Goal: Information Seeking & Learning: Learn about a topic

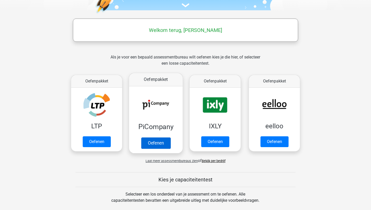
scroll to position [75, 0]
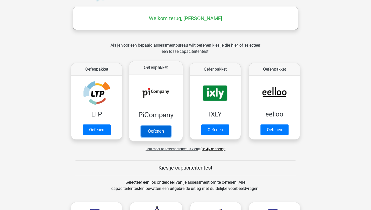
click at [160, 132] on link "Oefenen" at bounding box center [155, 130] width 29 height 11
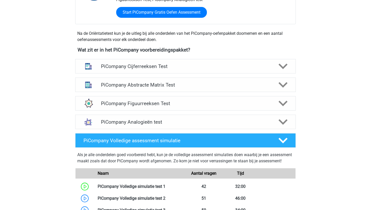
scroll to position [164, 0]
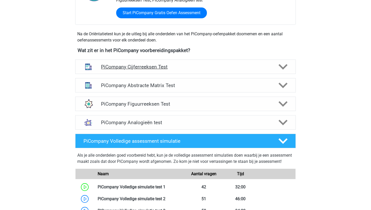
click at [284, 70] on polygon at bounding box center [283, 67] width 9 height 6
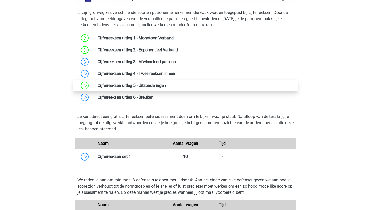
scroll to position [226, 0]
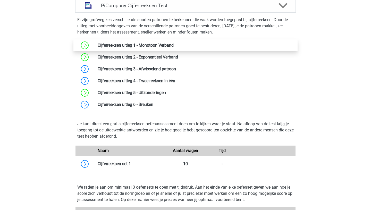
click at [174, 48] on link at bounding box center [174, 45] width 0 height 5
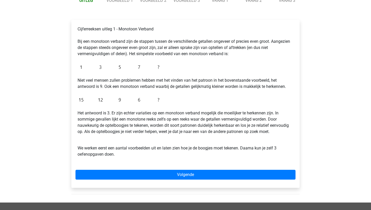
scroll to position [70, 0]
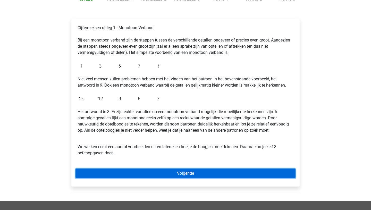
click at [162, 178] on link "Volgende" at bounding box center [186, 174] width 220 height 10
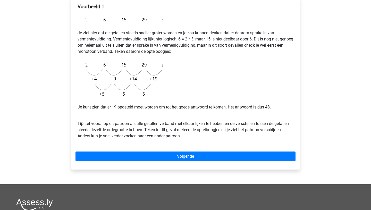
scroll to position [93, 0]
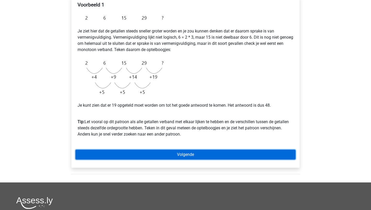
click at [166, 154] on link "Volgende" at bounding box center [186, 155] width 220 height 10
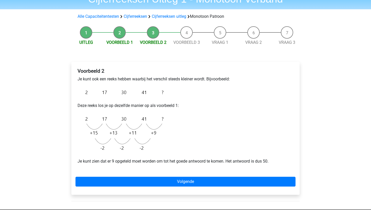
scroll to position [27, 0]
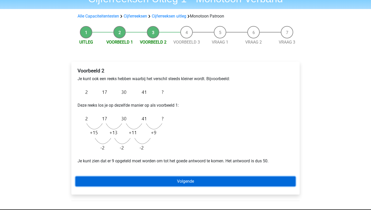
click at [166, 182] on link "Volgende" at bounding box center [186, 182] width 220 height 10
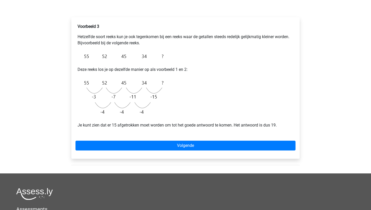
scroll to position [76, 0]
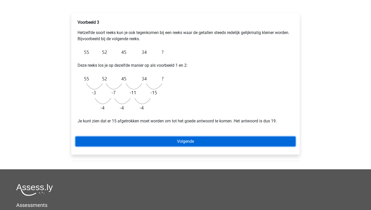
click at [196, 140] on link "Volgende" at bounding box center [186, 142] width 220 height 10
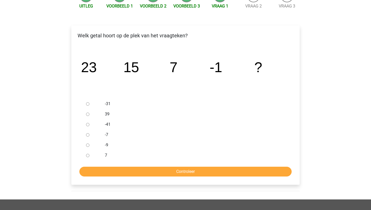
scroll to position [65, 0]
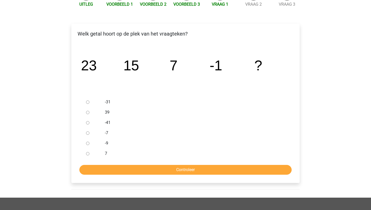
click at [89, 144] on input "-9" at bounding box center [87, 143] width 3 height 3
radio input "true"
click at [180, 170] on input "Controleer" at bounding box center [185, 170] width 212 height 10
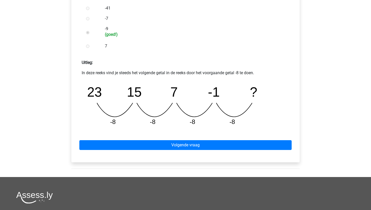
scroll to position [180, 0]
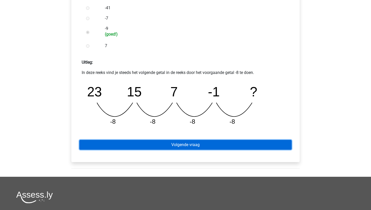
click at [176, 145] on link "Volgende vraag" at bounding box center [185, 145] width 212 height 10
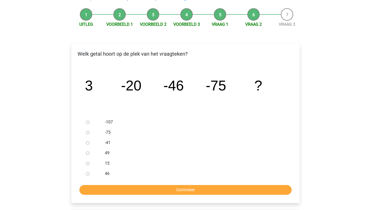
scroll to position [48, 0]
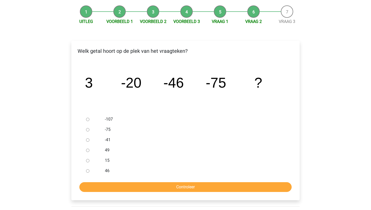
click at [88, 120] on input "-107" at bounding box center [87, 119] width 3 height 3
radio input "true"
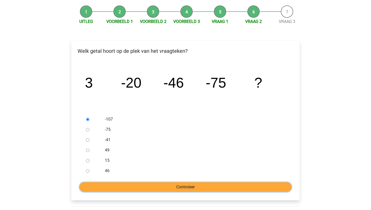
click at [172, 189] on input "Controleer" at bounding box center [185, 187] width 212 height 10
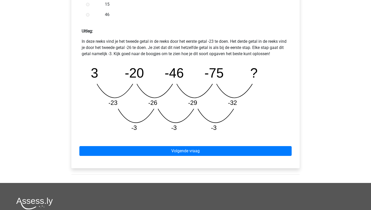
scroll to position [212, 0]
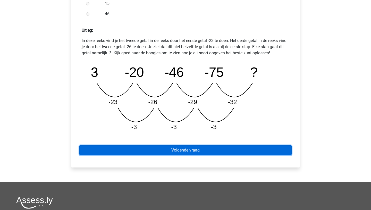
click at [186, 152] on link "Volgende vraag" at bounding box center [185, 150] width 212 height 10
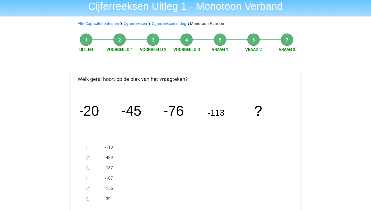
scroll to position [19, 0]
click at [88, 190] on input "-156" at bounding box center [87, 188] width 3 height 3
radio input "true"
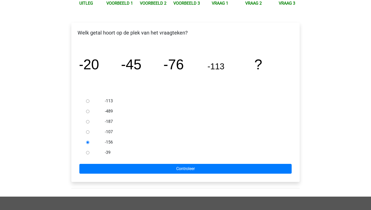
scroll to position [80, 0]
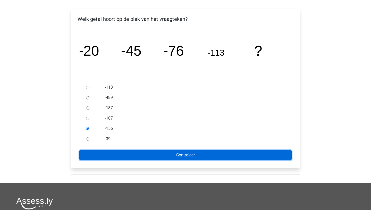
click at [172, 155] on input "Controleer" at bounding box center [185, 155] width 212 height 10
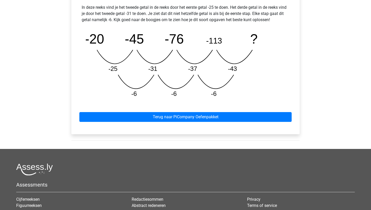
scroll to position [247, 0]
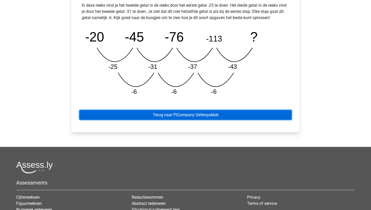
click at [179, 116] on link "Terug naar PiCompany Oefenpakket" at bounding box center [185, 115] width 212 height 10
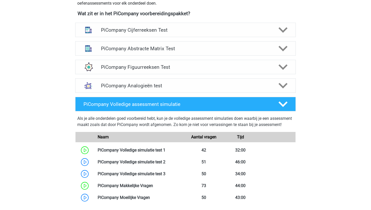
scroll to position [201, 0]
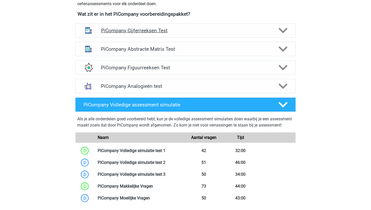
click at [281, 35] on icon at bounding box center [283, 30] width 9 height 9
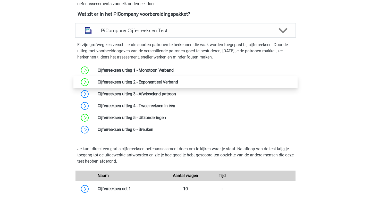
click at [178, 85] on link at bounding box center [178, 82] width 0 height 5
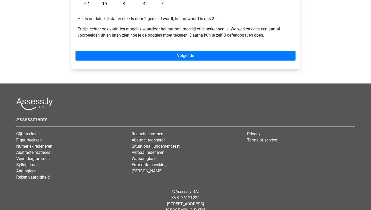
scroll to position [167, 0]
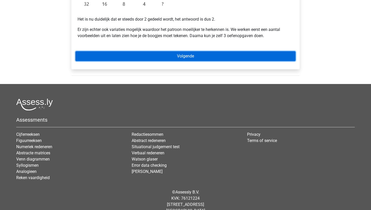
click at [189, 56] on link "Volgende" at bounding box center [186, 56] width 220 height 10
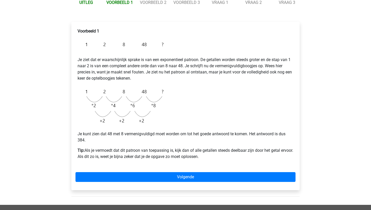
scroll to position [68, 0]
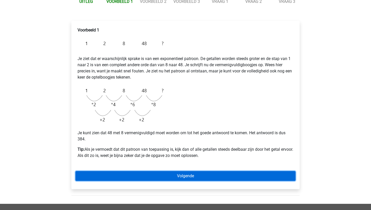
click at [179, 177] on link "Volgende" at bounding box center [186, 176] width 220 height 10
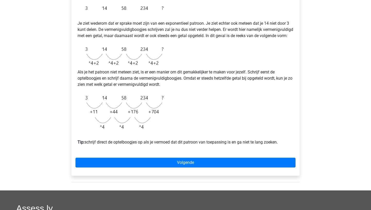
scroll to position [108, 0]
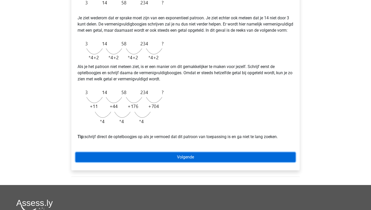
click at [242, 162] on link "Volgende" at bounding box center [186, 157] width 220 height 10
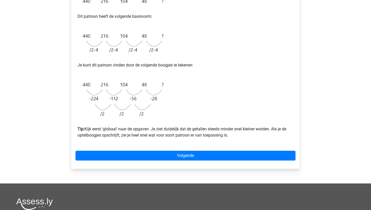
scroll to position [118, 0]
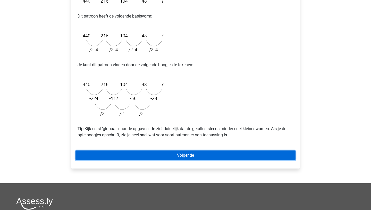
click at [227, 159] on link "Volgende" at bounding box center [186, 155] width 220 height 10
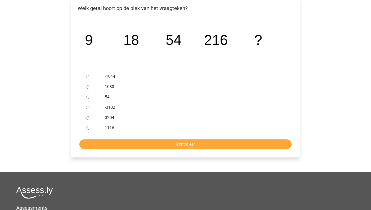
scroll to position [92, 0]
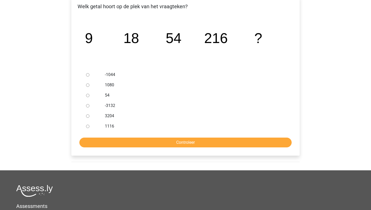
click at [88, 85] on input "1080" at bounding box center [87, 84] width 3 height 3
radio input "true"
click at [189, 142] on input "Controleer" at bounding box center [185, 143] width 212 height 10
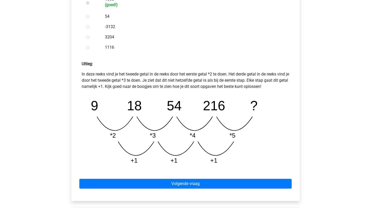
scroll to position [180, 0]
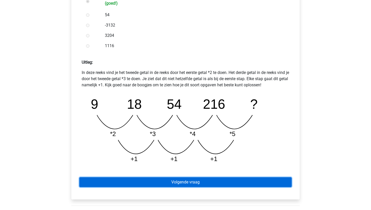
click at [186, 183] on link "Volgende vraag" at bounding box center [185, 182] width 212 height 10
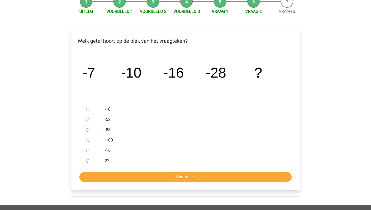
scroll to position [83, 0]
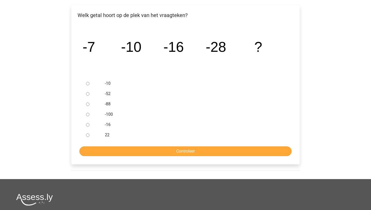
click at [87, 93] on input "-52" at bounding box center [87, 93] width 3 height 3
radio input "true"
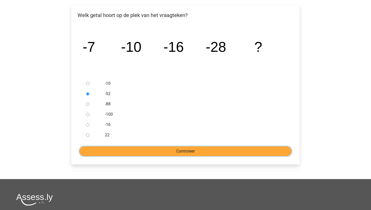
click at [170, 149] on input "Controleer" at bounding box center [185, 151] width 212 height 10
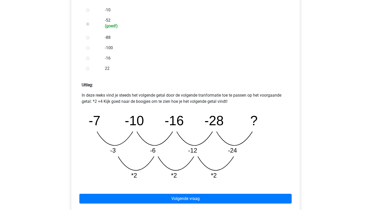
scroll to position [162, 0]
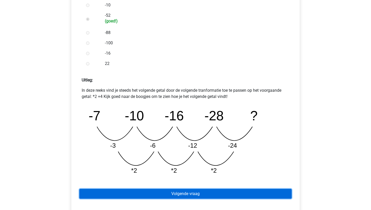
click at [177, 196] on link "Volgende vraag" at bounding box center [185, 194] width 212 height 10
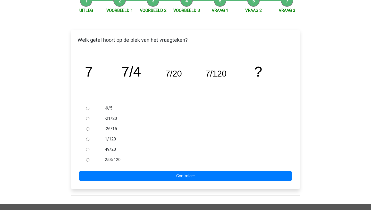
scroll to position [59, 0]
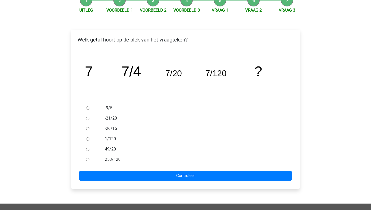
click at [89, 150] on input "49/20" at bounding box center [87, 149] width 3 height 3
radio input "true"
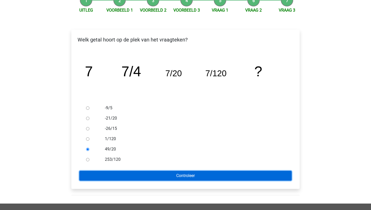
click at [160, 179] on input "Controleer" at bounding box center [185, 176] width 212 height 10
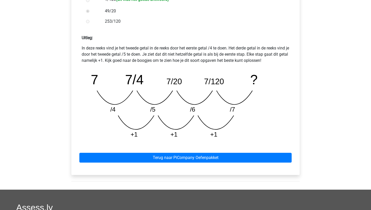
scroll to position [198, 0]
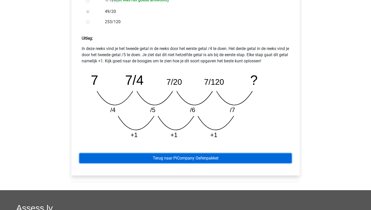
click at [175, 159] on link "Terug naar PiCompany Oefenpakket" at bounding box center [185, 158] width 212 height 10
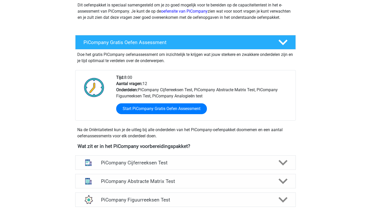
scroll to position [73, 0]
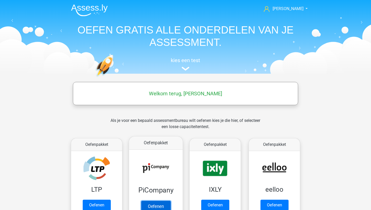
click at [154, 201] on link "Oefenen" at bounding box center [155, 206] width 29 height 11
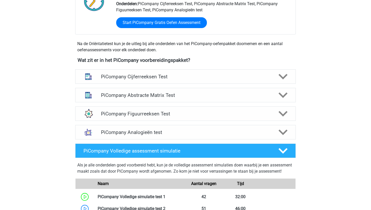
scroll to position [159, 0]
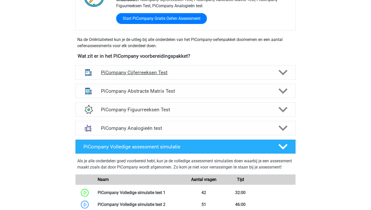
click at [286, 77] on icon at bounding box center [283, 72] width 9 height 9
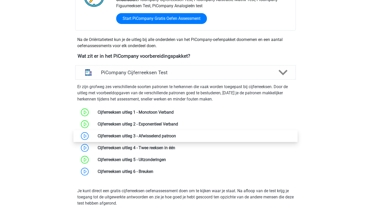
click at [176, 138] on link at bounding box center [176, 135] width 0 height 5
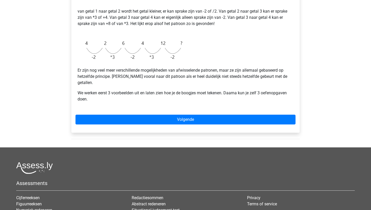
scroll to position [135, 0]
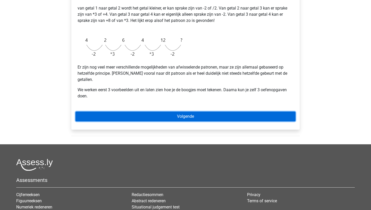
click at [186, 113] on link "Volgende" at bounding box center [186, 117] width 220 height 10
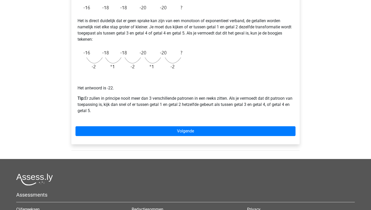
scroll to position [104, 0]
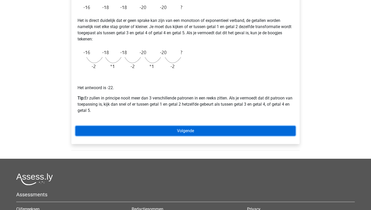
click at [193, 132] on link "Volgende" at bounding box center [186, 131] width 220 height 10
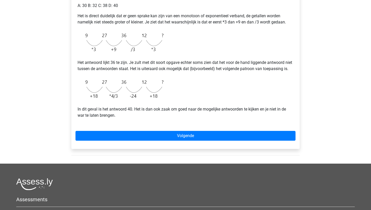
scroll to position [120, 0]
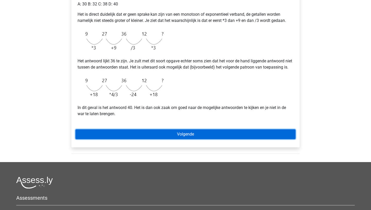
click at [191, 139] on link "Volgende" at bounding box center [186, 134] width 220 height 10
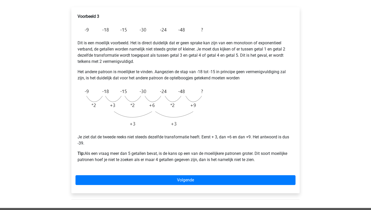
scroll to position [83, 0]
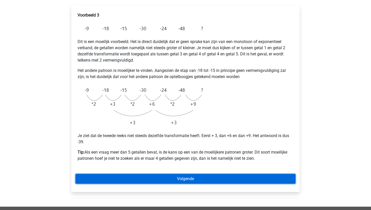
click at [186, 181] on link "Volgende" at bounding box center [186, 179] width 220 height 10
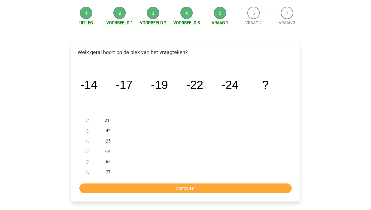
scroll to position [51, 0]
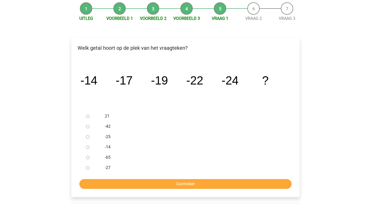
click at [86, 169] on input "-27" at bounding box center [87, 167] width 3 height 3
radio input "true"
click at [159, 186] on input "Controleer" at bounding box center [185, 184] width 212 height 10
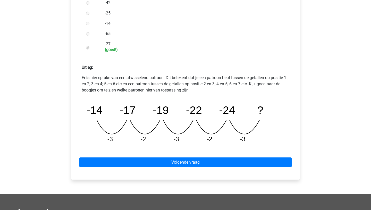
scroll to position [175, 0]
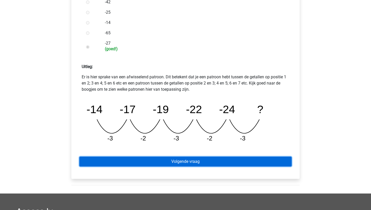
click at [171, 160] on link "Volgende vraag" at bounding box center [185, 162] width 212 height 10
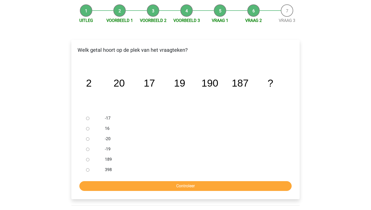
scroll to position [51, 0]
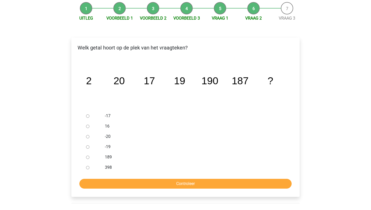
click at [86, 158] on input "189" at bounding box center [87, 157] width 3 height 3
radio input "true"
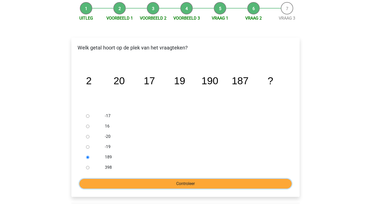
click at [146, 184] on input "Controleer" at bounding box center [185, 184] width 212 height 10
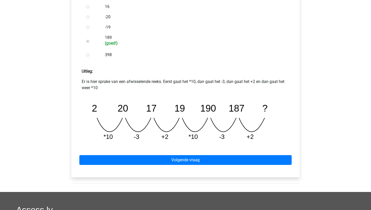
scroll to position [172, 0]
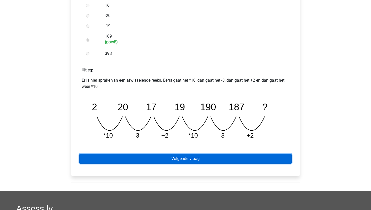
click at [169, 157] on link "Volgende vraag" at bounding box center [185, 159] width 212 height 10
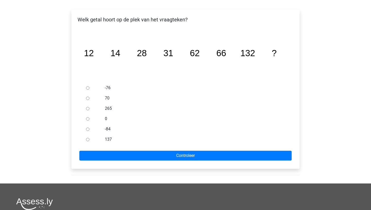
scroll to position [79, 0]
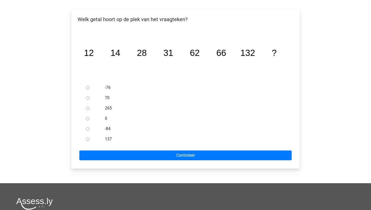
click at [87, 140] on input "137" at bounding box center [87, 139] width 3 height 3
radio input "true"
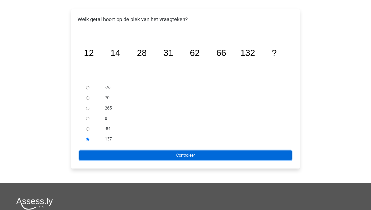
click at [165, 155] on input "Controleer" at bounding box center [185, 155] width 212 height 10
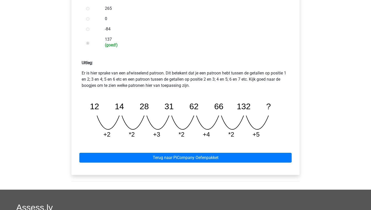
scroll to position [180, 0]
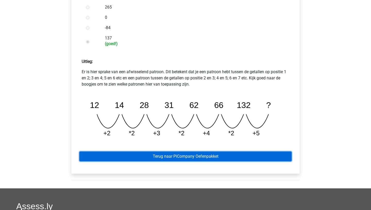
click at [165, 155] on link "Terug naar PiCompany Oefenpakket" at bounding box center [185, 157] width 212 height 10
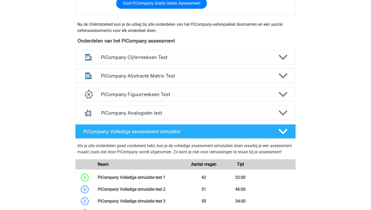
scroll to position [188, 0]
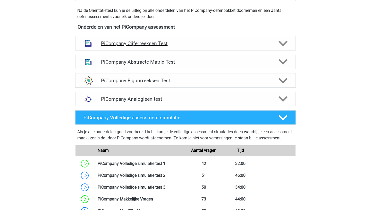
click at [284, 46] on polygon at bounding box center [283, 44] width 9 height 6
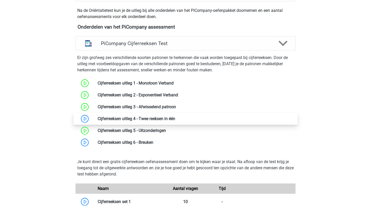
click at [175, 121] on link at bounding box center [175, 118] width 0 height 5
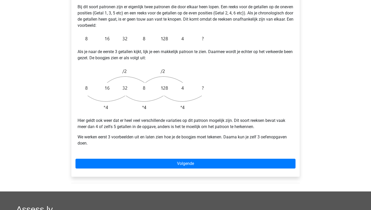
scroll to position [113, 0]
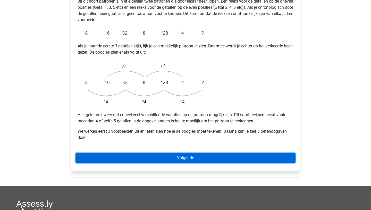
click at [215, 153] on link "Volgende" at bounding box center [186, 158] width 220 height 10
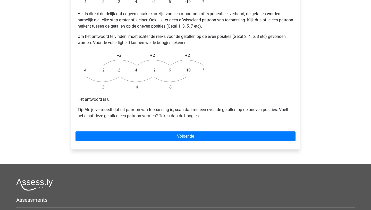
scroll to position [121, 0]
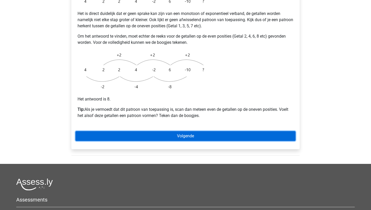
click at [197, 131] on link "Volgende" at bounding box center [186, 136] width 220 height 10
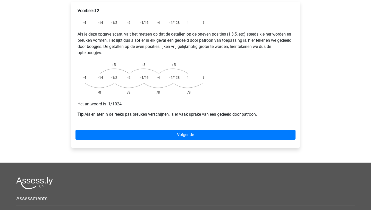
scroll to position [100, 0]
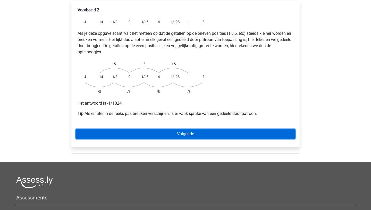
click at [192, 129] on link "Volgende" at bounding box center [186, 134] width 220 height 10
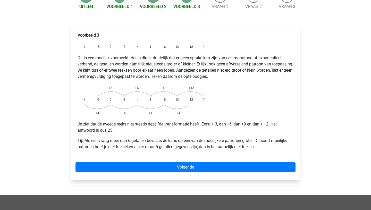
scroll to position [70, 0]
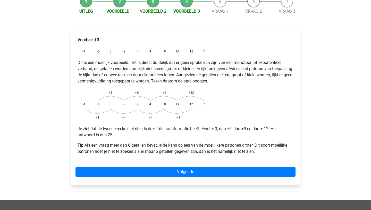
click at [184, 164] on div "Voorbeeld 3 Dit is een moeilijk voorbeeld. Het is direct duidelijk dat er geen …" at bounding box center [185, 108] width 228 height 154
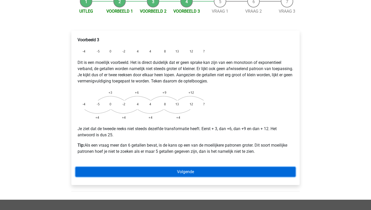
click at [184, 167] on link "Volgende" at bounding box center [186, 172] width 220 height 10
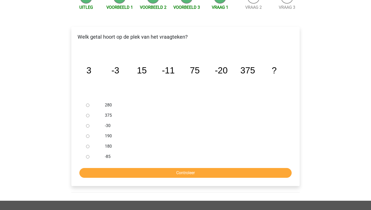
scroll to position [74, 0]
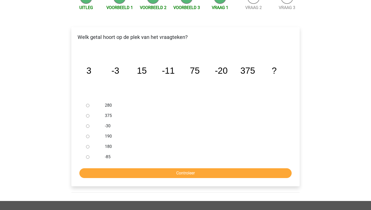
click at [87, 124] on input "-30" at bounding box center [87, 125] width 3 height 3
radio input "true"
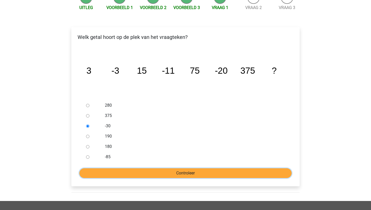
click at [183, 168] on input "Controleer" at bounding box center [185, 173] width 212 height 10
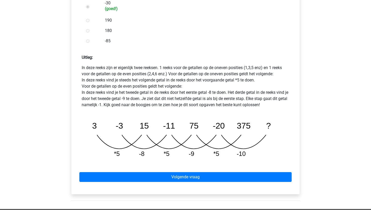
scroll to position [201, 0]
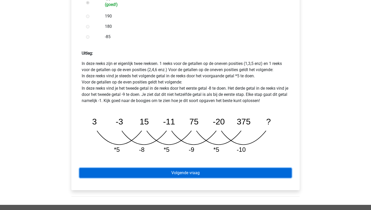
click at [183, 168] on link "Volgende vraag" at bounding box center [185, 173] width 212 height 10
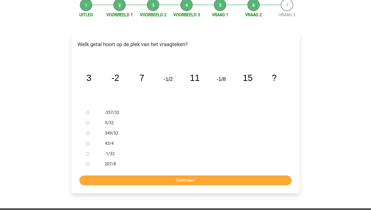
scroll to position [72, 0]
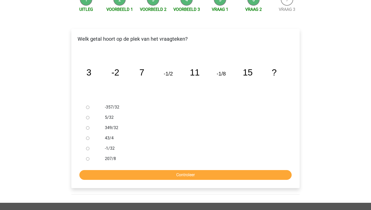
click at [87, 147] on input "-1/32" at bounding box center [87, 148] width 3 height 3
radio input "true"
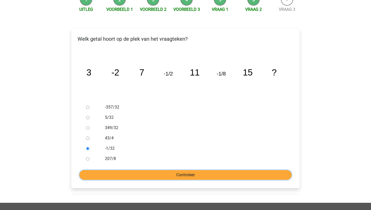
click at [157, 170] on input "Controleer" at bounding box center [185, 175] width 212 height 10
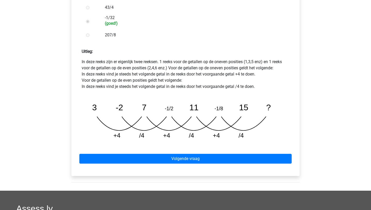
scroll to position [208, 0]
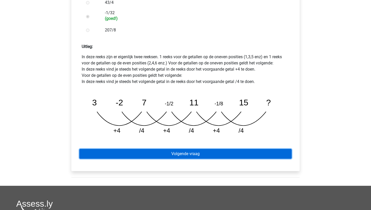
click at [177, 149] on link "Volgende vraag" at bounding box center [185, 154] width 212 height 10
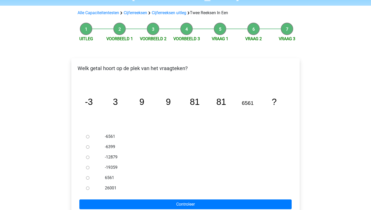
scroll to position [53, 0]
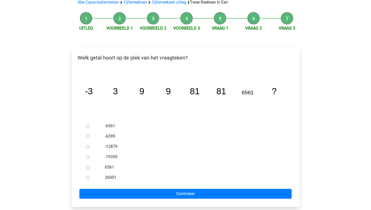
click at [88, 166] on input "6561" at bounding box center [87, 167] width 3 height 3
radio input "true"
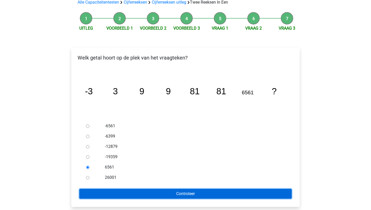
click at [168, 189] on input "Controleer" at bounding box center [185, 194] width 212 height 10
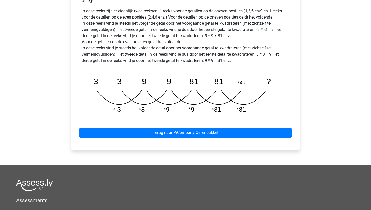
scroll to position [253, 0]
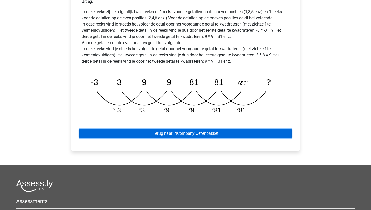
click at [186, 129] on link "Terug naar PiCompany Oefenpakket" at bounding box center [185, 134] width 212 height 10
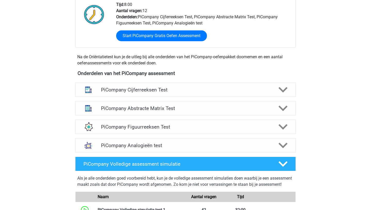
scroll to position [142, 0]
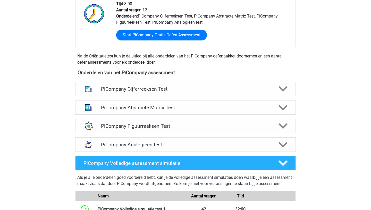
click at [282, 93] on icon at bounding box center [283, 89] width 9 height 9
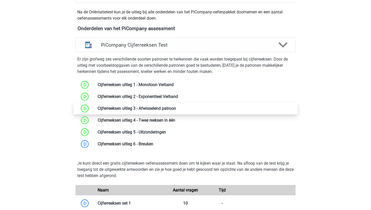
scroll to position [190, 0]
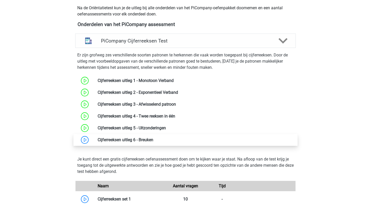
click at [153, 142] on link at bounding box center [153, 139] width 0 height 5
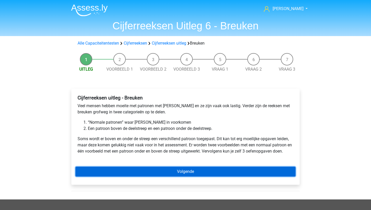
click at [180, 173] on link "Volgende" at bounding box center [186, 172] width 220 height 10
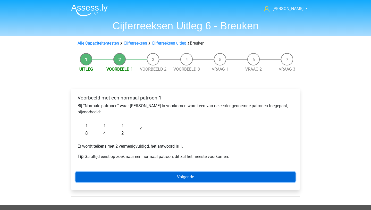
click at [194, 177] on link "Volgende" at bounding box center [186, 177] width 220 height 10
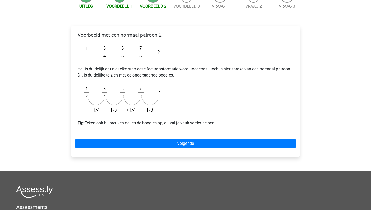
scroll to position [63, 0]
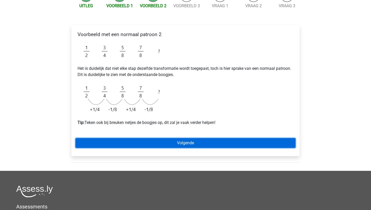
click at [195, 143] on link "Volgende" at bounding box center [186, 143] width 220 height 10
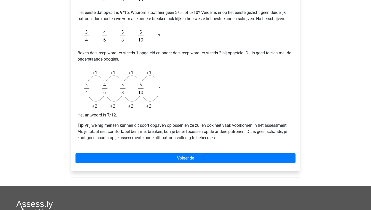
scroll to position [149, 0]
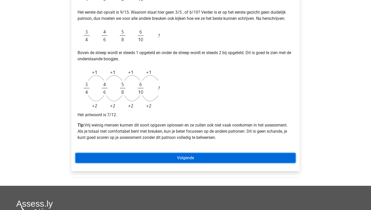
click at [189, 156] on link "Volgende" at bounding box center [186, 158] width 220 height 10
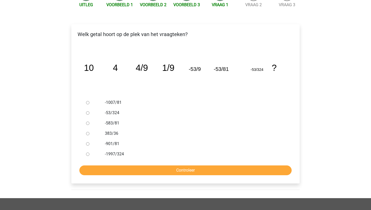
scroll to position [65, 0]
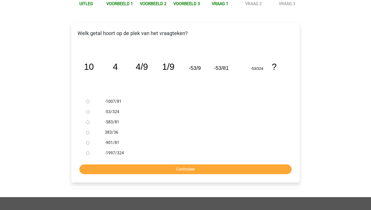
click at [87, 122] on input "-583/81" at bounding box center [87, 122] width 3 height 3
radio input "true"
click at [132, 171] on input "Controleer" at bounding box center [185, 169] width 212 height 10
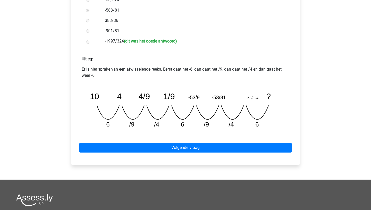
scroll to position [178, 0]
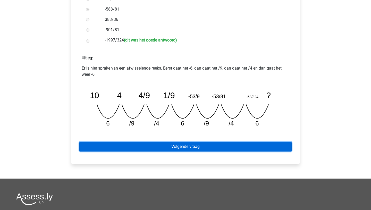
click at [180, 147] on link "Volgende vraag" at bounding box center [185, 147] width 212 height 10
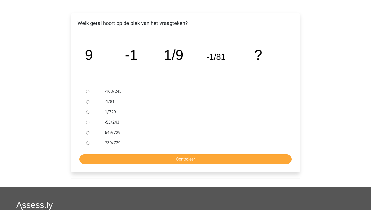
scroll to position [76, 0]
click at [88, 114] on div at bounding box center [92, 112] width 17 height 10
click at [88, 113] on input "1/729" at bounding box center [87, 111] width 3 height 3
radio input "true"
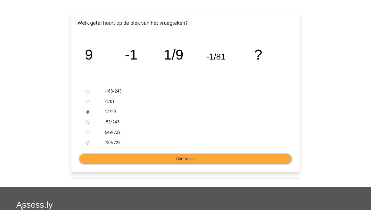
click at [174, 157] on input "Controleer" at bounding box center [185, 159] width 212 height 10
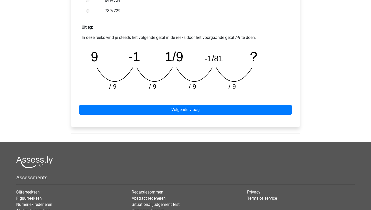
scroll to position [215, 0]
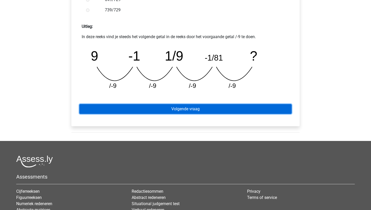
click at [197, 111] on link "Volgende vraag" at bounding box center [185, 109] width 212 height 10
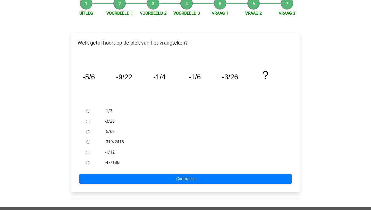
scroll to position [57, 0]
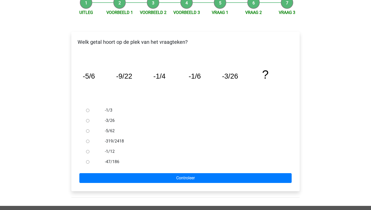
click at [88, 132] on input "-5/62" at bounding box center [87, 130] width 3 height 3
radio input "true"
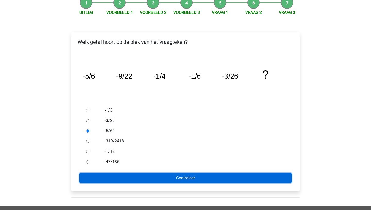
click at [155, 181] on input "Controleer" at bounding box center [185, 178] width 212 height 10
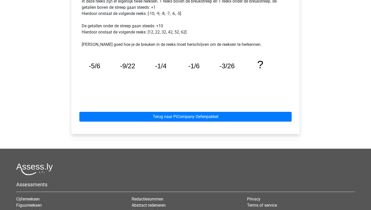
scroll to position [252, 0]
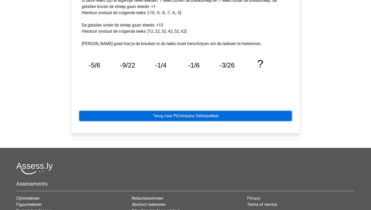
click at [174, 114] on link "Terug naar PiCompany Oefenpakket" at bounding box center [185, 116] width 212 height 10
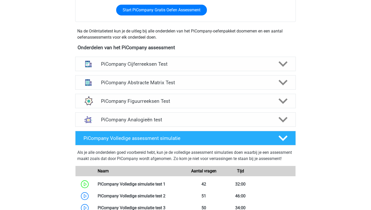
scroll to position [168, 0]
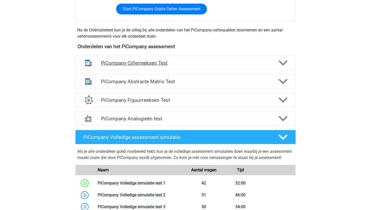
click at [281, 67] on icon at bounding box center [283, 62] width 9 height 9
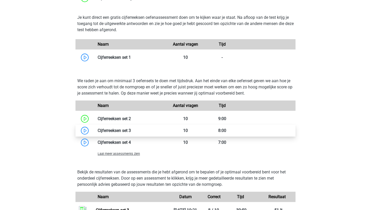
scroll to position [331, 0]
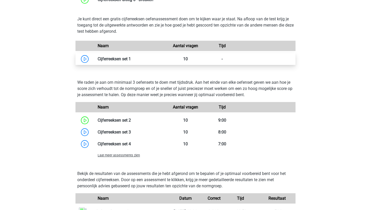
click at [131, 61] on link at bounding box center [131, 58] width 0 height 5
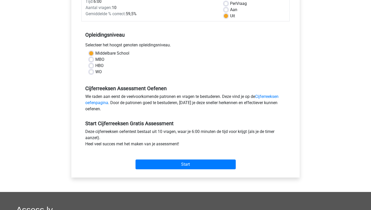
scroll to position [80, 0]
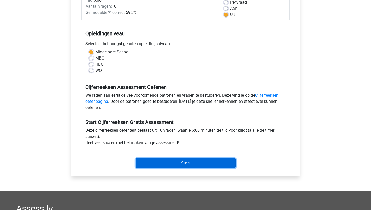
click at [178, 162] on input "Start" at bounding box center [186, 163] width 100 height 10
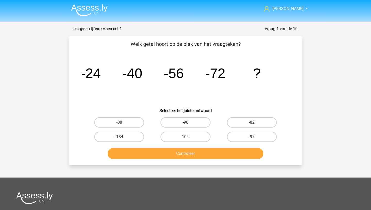
click at [119, 122] on label "-88" at bounding box center [119, 122] width 50 height 10
click at [119, 122] on input "-88" at bounding box center [120, 123] width 3 height 3
radio input "true"
click at [185, 153] on button "Controleer" at bounding box center [186, 153] width 156 height 11
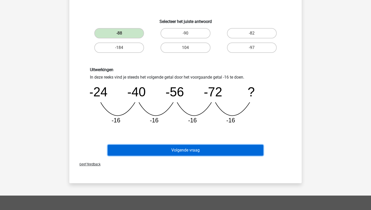
click at [185, 153] on button "Volgende vraag" at bounding box center [186, 150] width 156 height 11
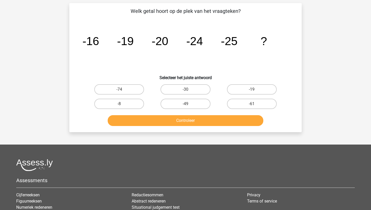
scroll to position [26, 0]
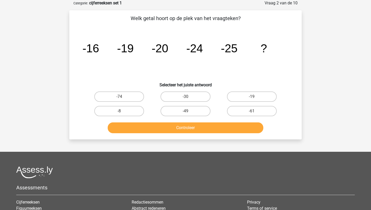
click at [188, 97] on input "-30" at bounding box center [187, 98] width 3 height 3
radio input "true"
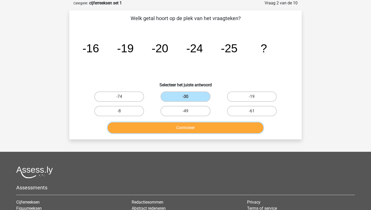
click at [184, 128] on button "Controleer" at bounding box center [186, 127] width 156 height 11
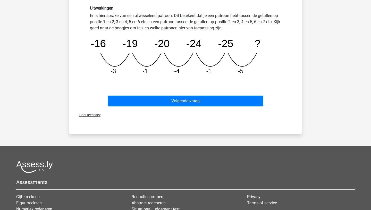
scroll to position [161, 0]
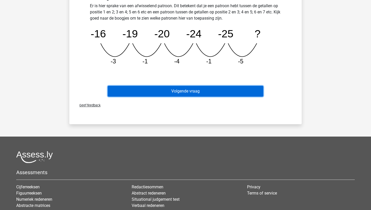
click at [182, 93] on button "Volgende vraag" at bounding box center [186, 91] width 156 height 11
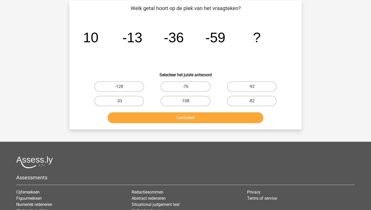
scroll to position [26, 0]
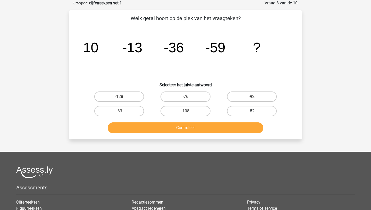
click at [255, 111] on label "-82" at bounding box center [252, 111] width 50 height 10
click at [255, 111] on input "-82" at bounding box center [253, 112] width 3 height 3
radio input "true"
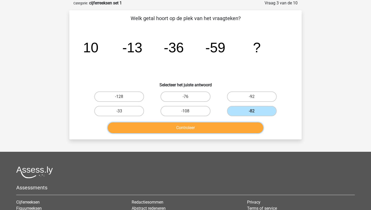
click at [190, 125] on button "Controleer" at bounding box center [186, 127] width 156 height 11
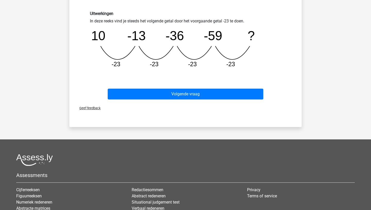
scroll to position [145, 0]
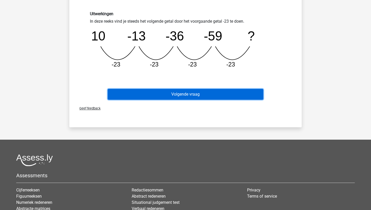
click at [187, 94] on button "Volgende vraag" at bounding box center [186, 94] width 156 height 11
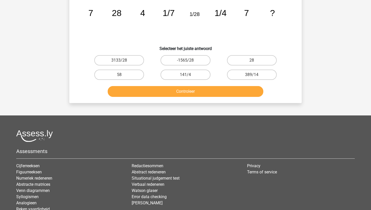
scroll to position [26, 0]
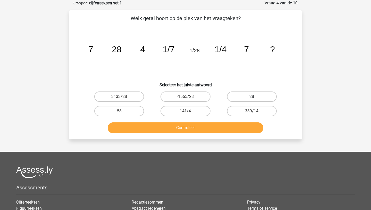
click at [253, 96] on label "28" at bounding box center [252, 96] width 50 height 10
click at [253, 97] on input "28" at bounding box center [253, 98] width 3 height 3
radio input "true"
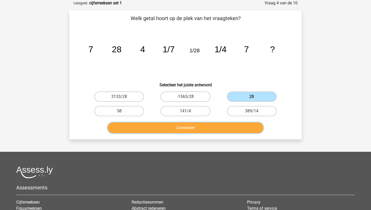
click at [195, 127] on button "Controleer" at bounding box center [186, 127] width 156 height 11
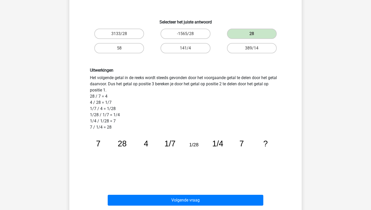
scroll to position [93, 0]
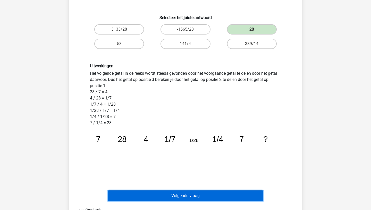
click at [185, 199] on button "Volgende vraag" at bounding box center [186, 195] width 156 height 11
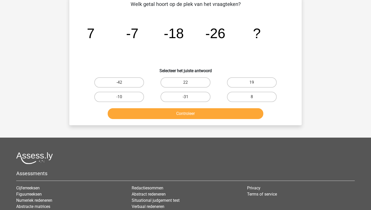
scroll to position [26, 0]
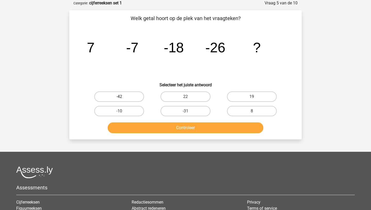
click at [133, 96] on label "-42" at bounding box center [119, 96] width 50 height 10
click at [123, 97] on input "-42" at bounding box center [120, 98] width 3 height 3
radio input "true"
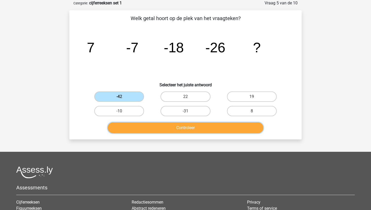
click at [174, 130] on button "Controleer" at bounding box center [186, 127] width 156 height 11
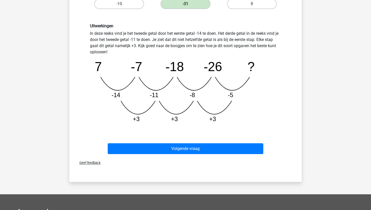
scroll to position [133, 0]
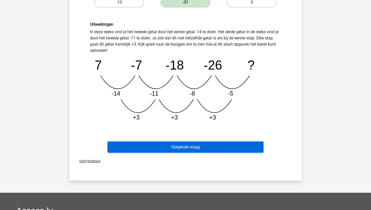
click at [175, 146] on button "Volgende vraag" at bounding box center [186, 147] width 156 height 11
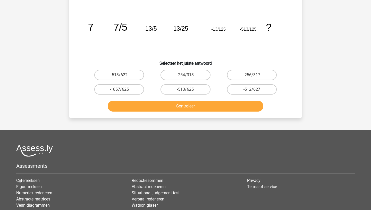
scroll to position [26, 0]
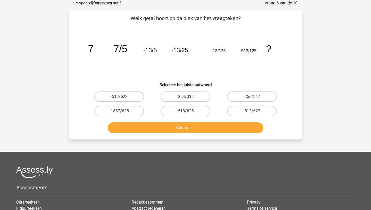
click at [185, 109] on label "-513/625" at bounding box center [186, 111] width 50 height 10
click at [186, 111] on input "-513/625" at bounding box center [187, 112] width 3 height 3
radio input "true"
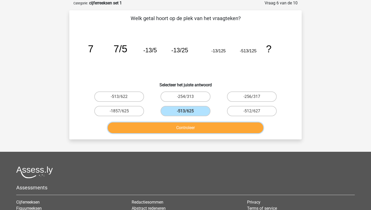
click at [186, 130] on button "Controleer" at bounding box center [186, 127] width 156 height 11
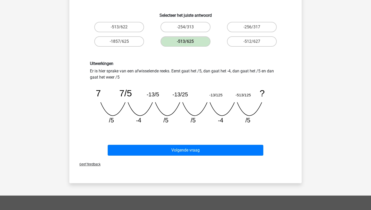
scroll to position [97, 0]
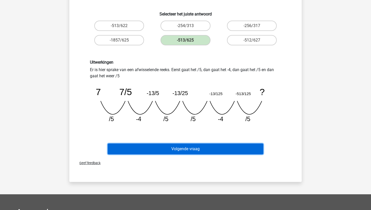
click at [177, 149] on button "Volgende vraag" at bounding box center [186, 149] width 156 height 11
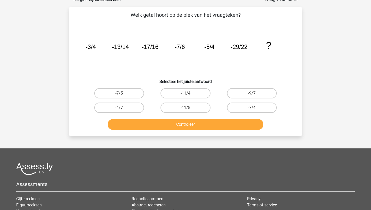
scroll to position [26, 0]
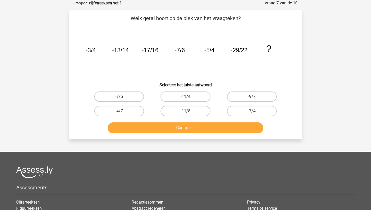
click at [192, 94] on label "-11/4" at bounding box center [186, 96] width 50 height 10
click at [189, 97] on input "-11/4" at bounding box center [187, 98] width 3 height 3
radio input "true"
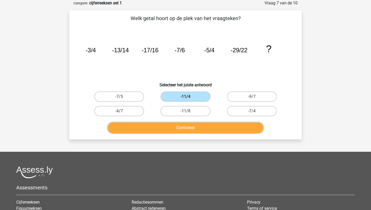
click at [188, 126] on button "Controleer" at bounding box center [186, 127] width 156 height 11
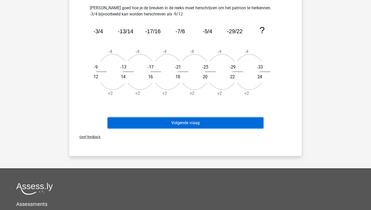
click at [188, 126] on button "Volgende vraag" at bounding box center [186, 123] width 156 height 11
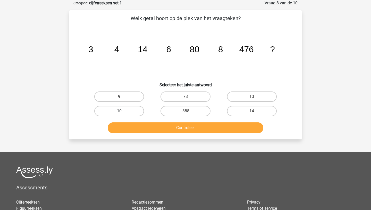
click at [119, 111] on label "10" at bounding box center [119, 111] width 50 height 10
click at [119, 111] on input "10" at bounding box center [120, 112] width 3 height 3
radio input "true"
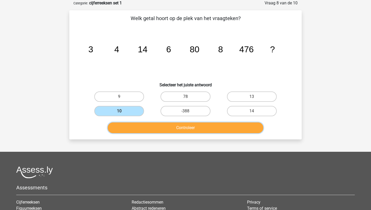
click at [180, 132] on button "Controleer" at bounding box center [186, 127] width 156 height 11
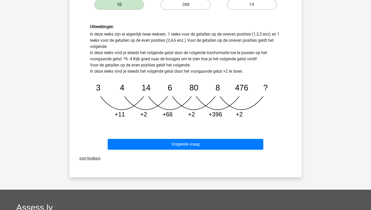
scroll to position [133, 0]
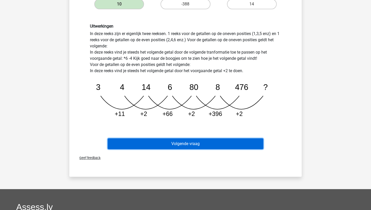
click at [179, 144] on button "Volgende vraag" at bounding box center [186, 143] width 156 height 11
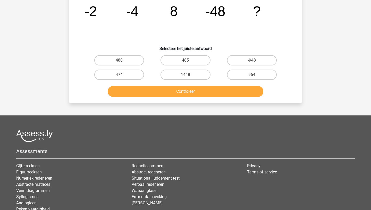
scroll to position [26, 0]
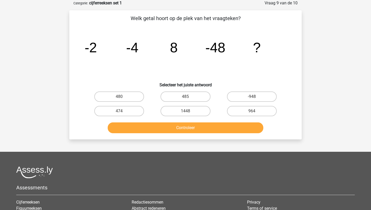
click at [122, 99] on input "480" at bounding box center [120, 98] width 3 height 3
radio input "true"
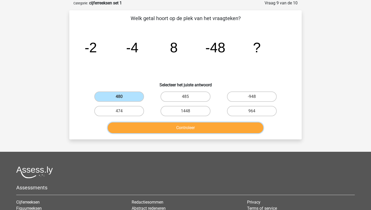
click at [164, 127] on button "Controleer" at bounding box center [186, 127] width 156 height 11
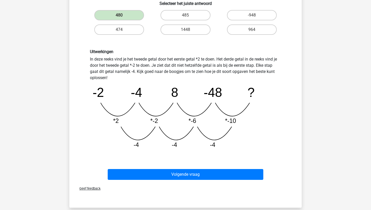
scroll to position [107, 0]
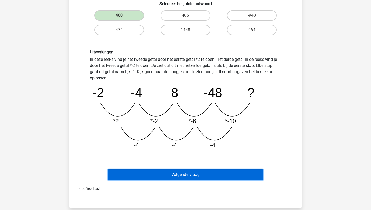
click at [186, 172] on button "Volgende vraag" at bounding box center [186, 174] width 156 height 11
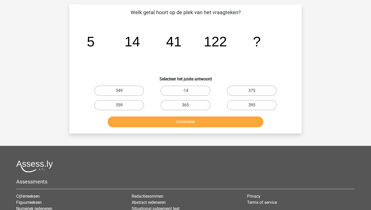
scroll to position [26, 0]
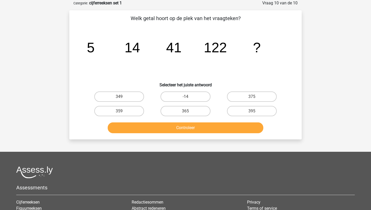
click at [186, 112] on input "365" at bounding box center [187, 112] width 3 height 3
radio input "true"
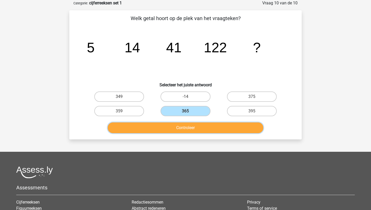
click at [183, 126] on button "Controleer" at bounding box center [186, 127] width 156 height 11
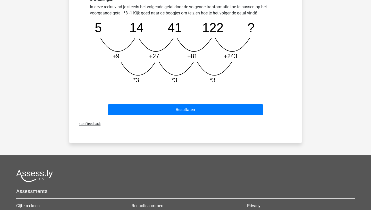
scroll to position [153, 0]
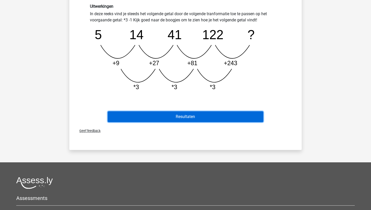
click at [181, 121] on button "Resultaten" at bounding box center [186, 116] width 156 height 11
click at [181, 120] on button "Resultaten" at bounding box center [186, 116] width 156 height 11
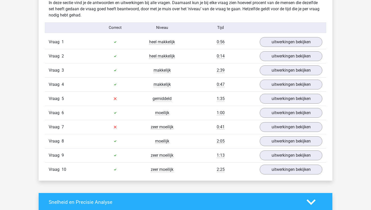
scroll to position [308, 0]
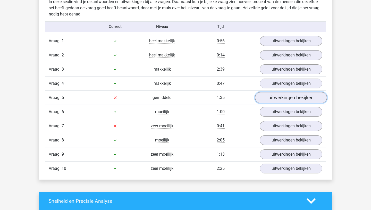
click at [271, 98] on link "uitwerkingen bekijken" at bounding box center [291, 97] width 72 height 11
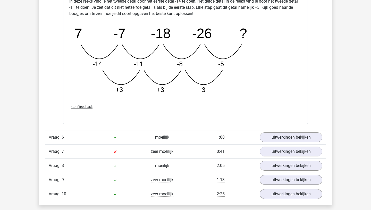
scroll to position [547, 0]
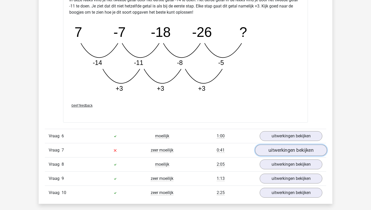
click at [285, 149] on link "uitwerkingen bekijken" at bounding box center [291, 150] width 72 height 11
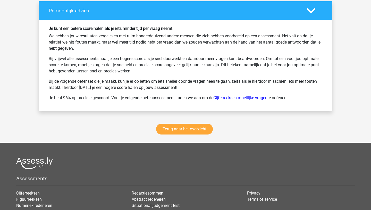
scroll to position [1246, 0]
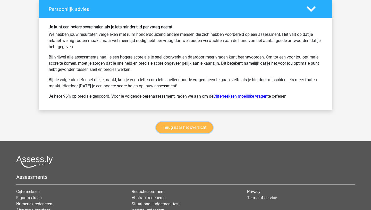
click at [180, 129] on link "Terug naar het overzicht" at bounding box center [184, 127] width 57 height 11
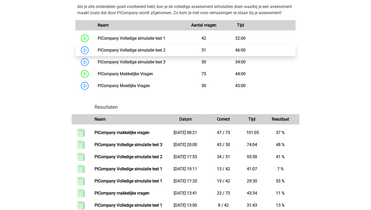
scroll to position [315, 0]
